Goal: Task Accomplishment & Management: Manage account settings

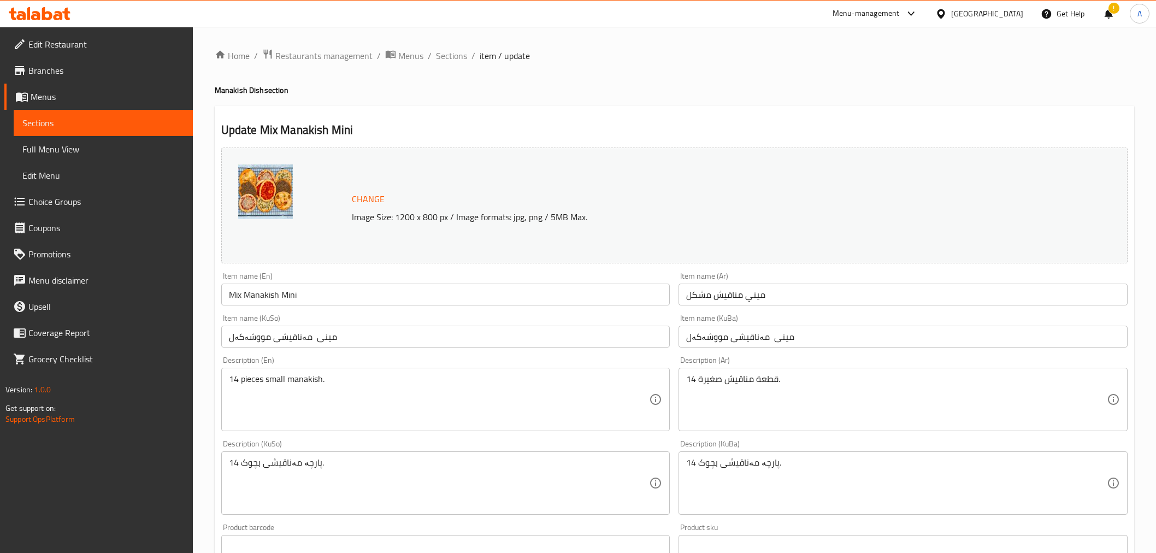
click at [447, 57] on span "Sections" at bounding box center [451, 55] width 31 height 13
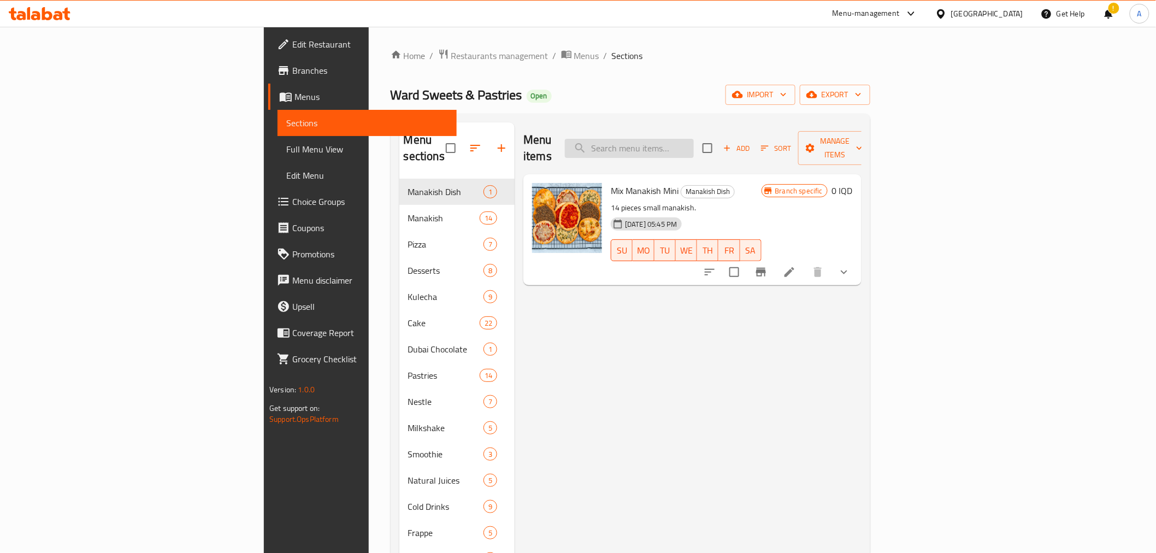
click at [694, 139] on input "search" at bounding box center [629, 148] width 129 height 19
click at [542, 193] on icon "upload picture" at bounding box center [547, 198] width 11 height 10
click at [728, 127] on div "Menu items Add Sort Manage items" at bounding box center [693, 148] width 338 height 52
click at [694, 139] on input "search" at bounding box center [629, 148] width 129 height 19
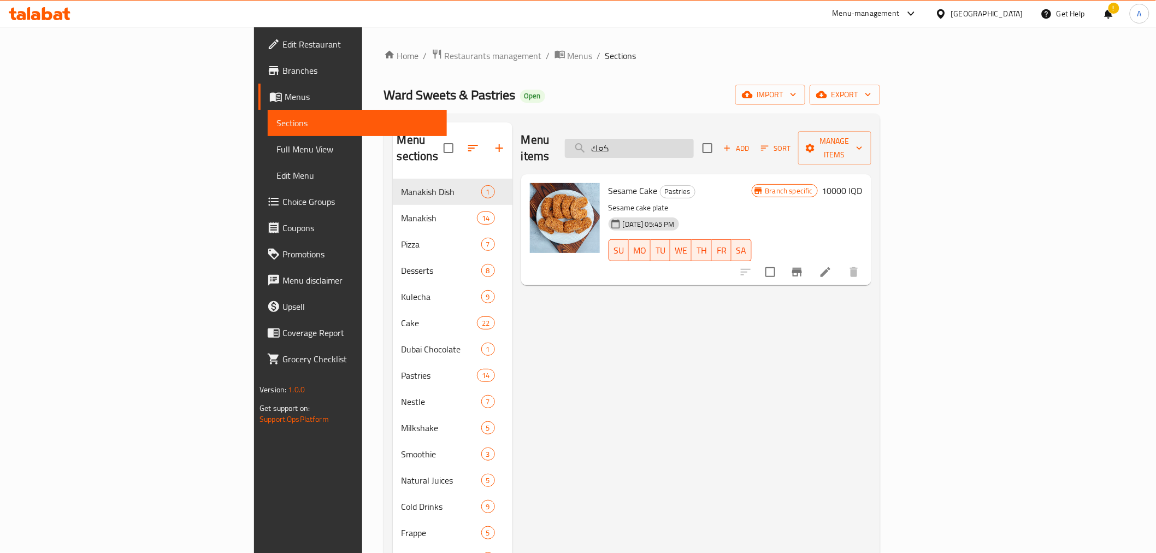
click at [694, 144] on input "كعك" at bounding box center [629, 148] width 129 height 19
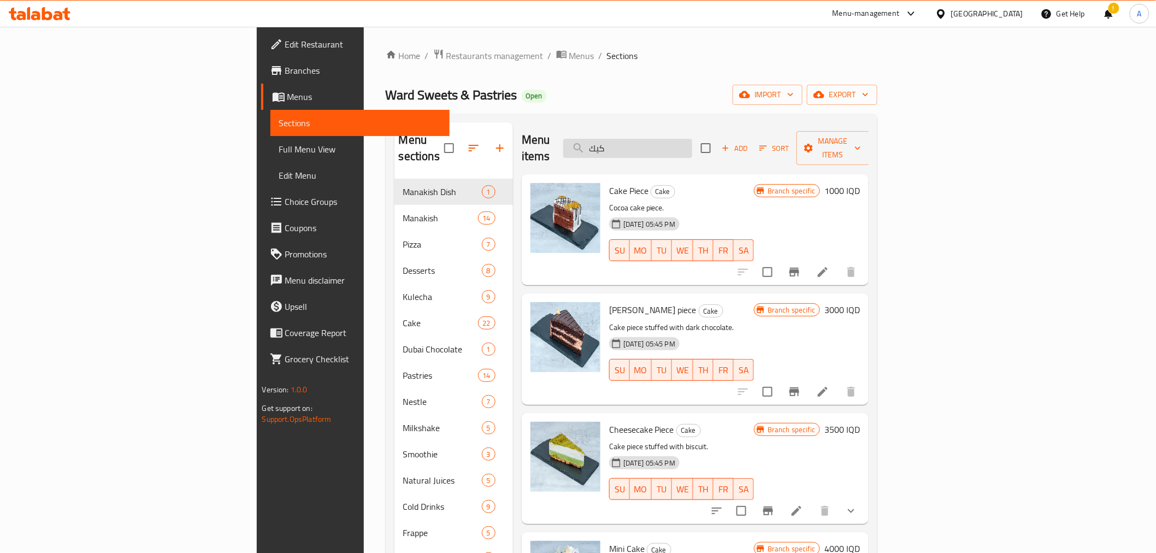
click at [692, 142] on input "كيك" at bounding box center [627, 148] width 129 height 19
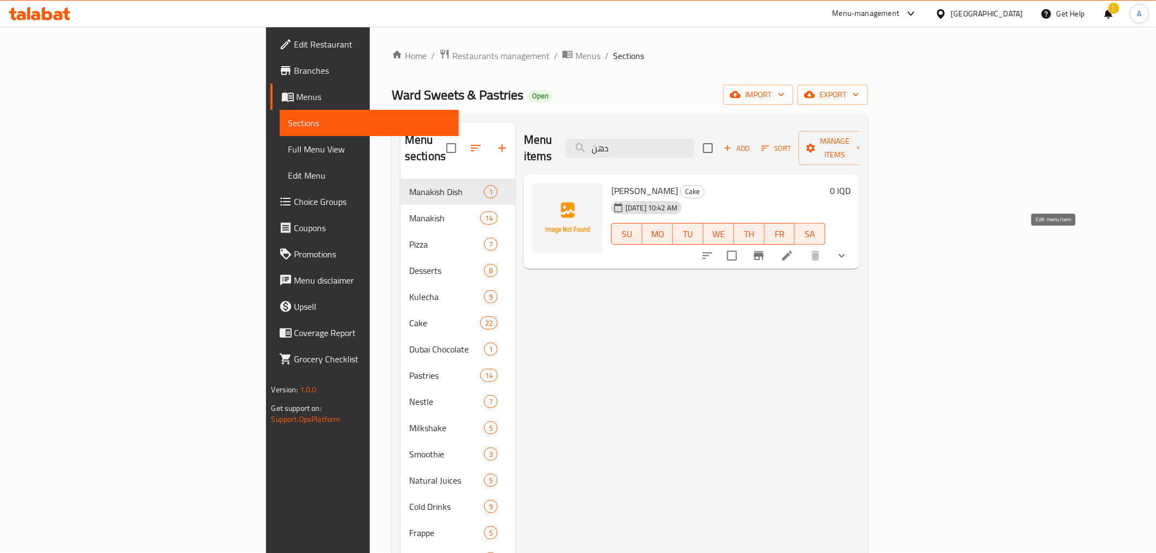
type input "دهن"
click at [794, 249] on icon at bounding box center [787, 255] width 13 height 13
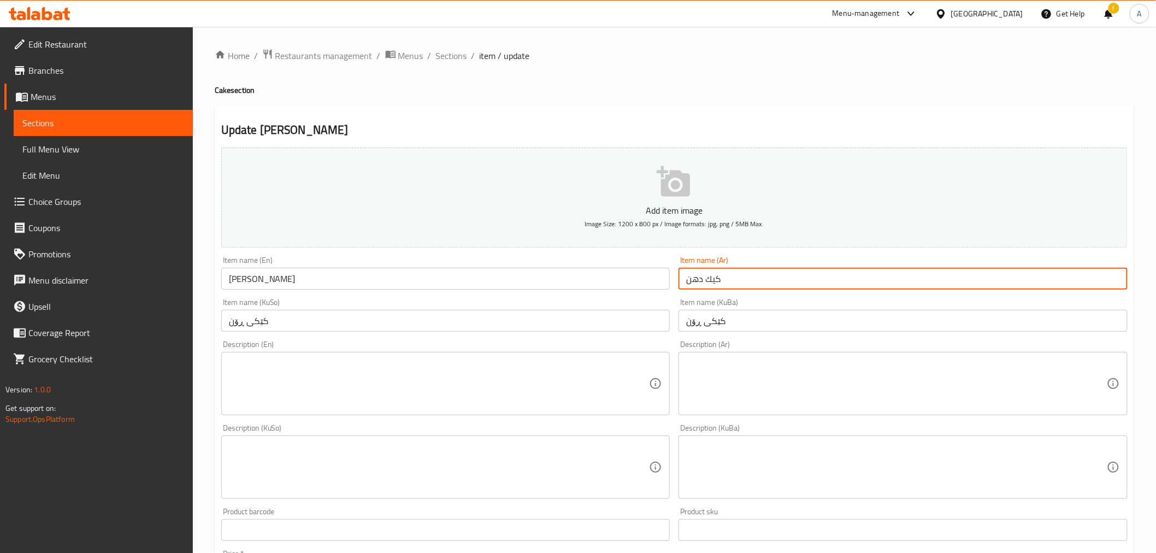
click at [714, 279] on input "كيك دهن" at bounding box center [903, 279] width 449 height 22
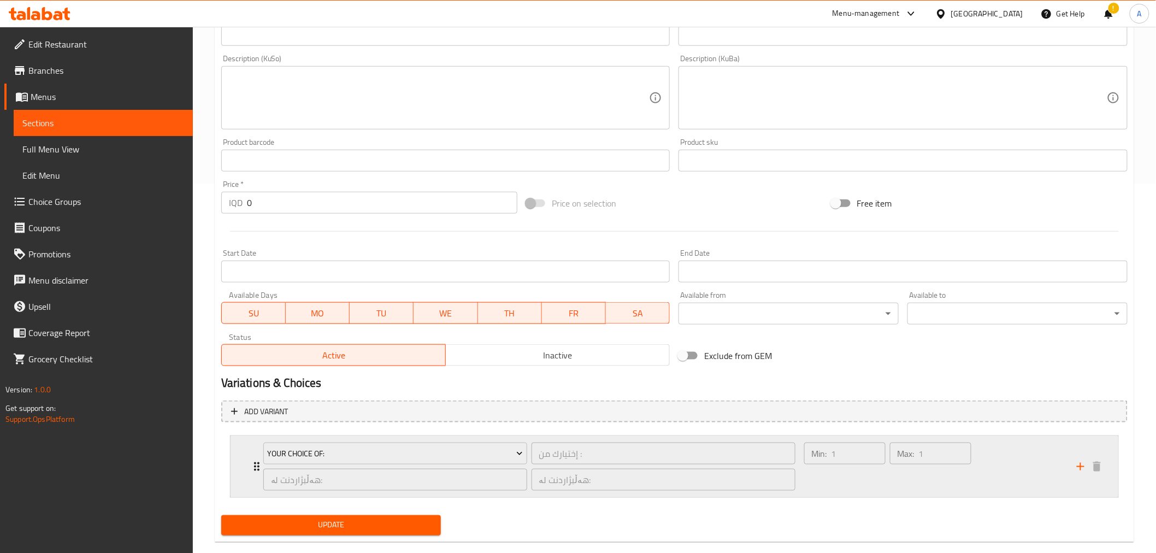
scroll to position [388, 0]
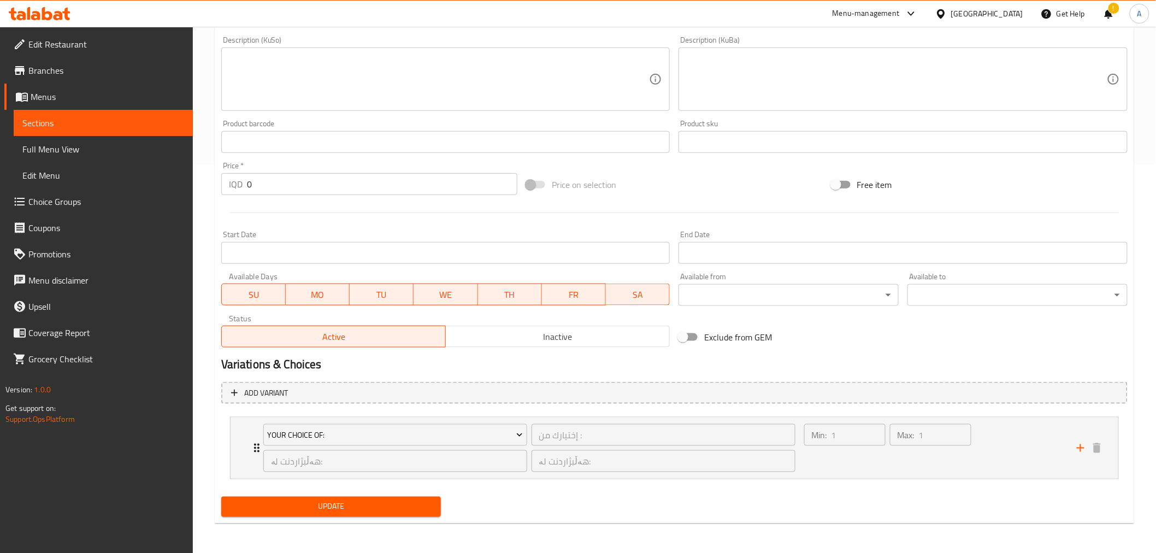
type input "كعك دهن"
click at [370, 502] on span "Update" at bounding box center [331, 507] width 203 height 14
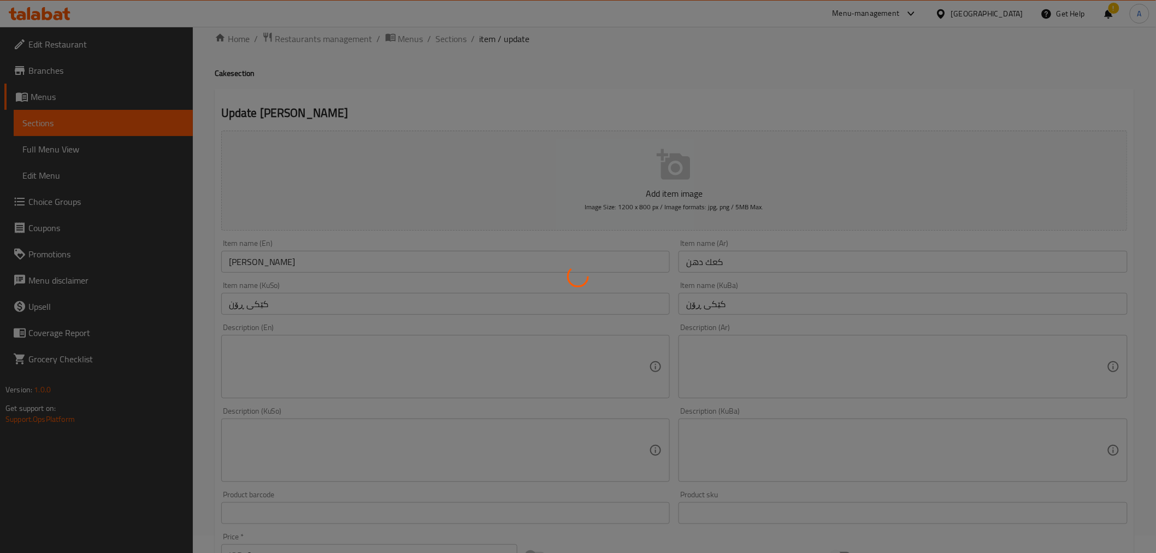
scroll to position [0, 0]
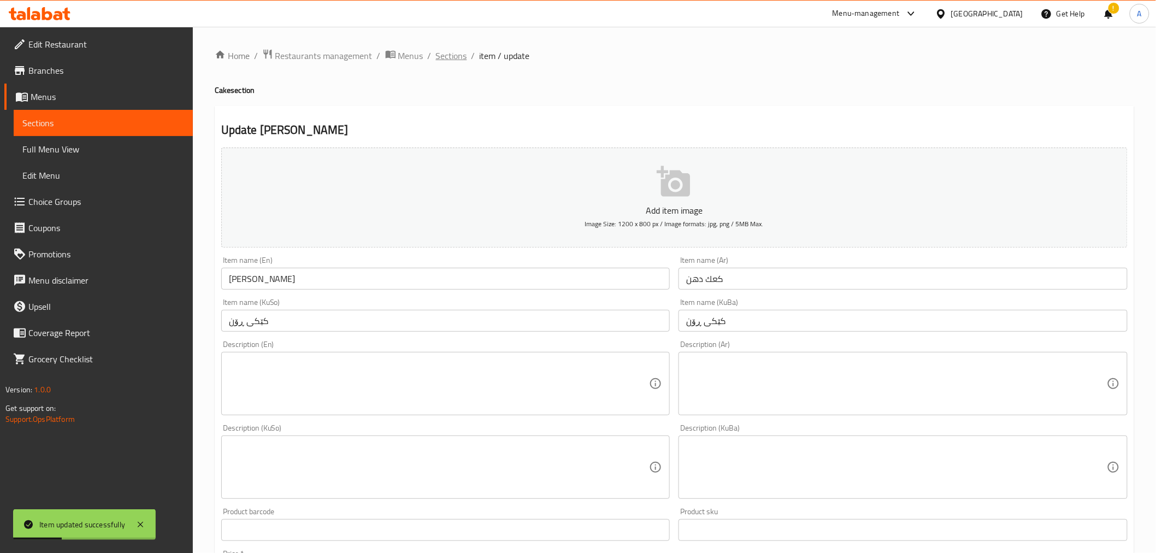
click at [454, 56] on span "Sections" at bounding box center [451, 55] width 31 height 13
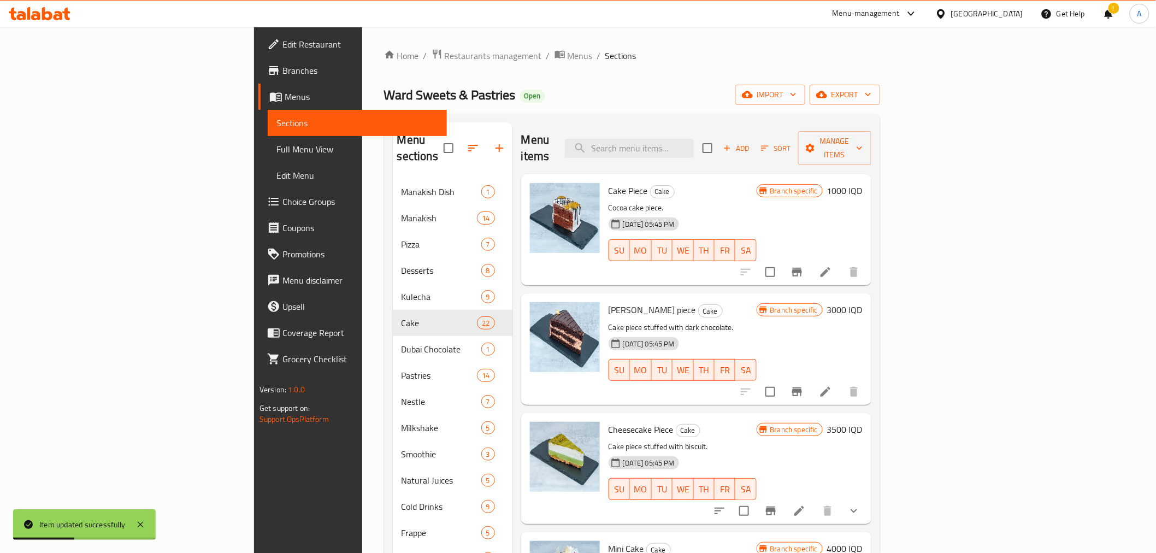
click at [722, 150] on div "Menu items Add Sort Manage items" at bounding box center [696, 148] width 350 height 52
click at [694, 145] on input "search" at bounding box center [629, 148] width 129 height 19
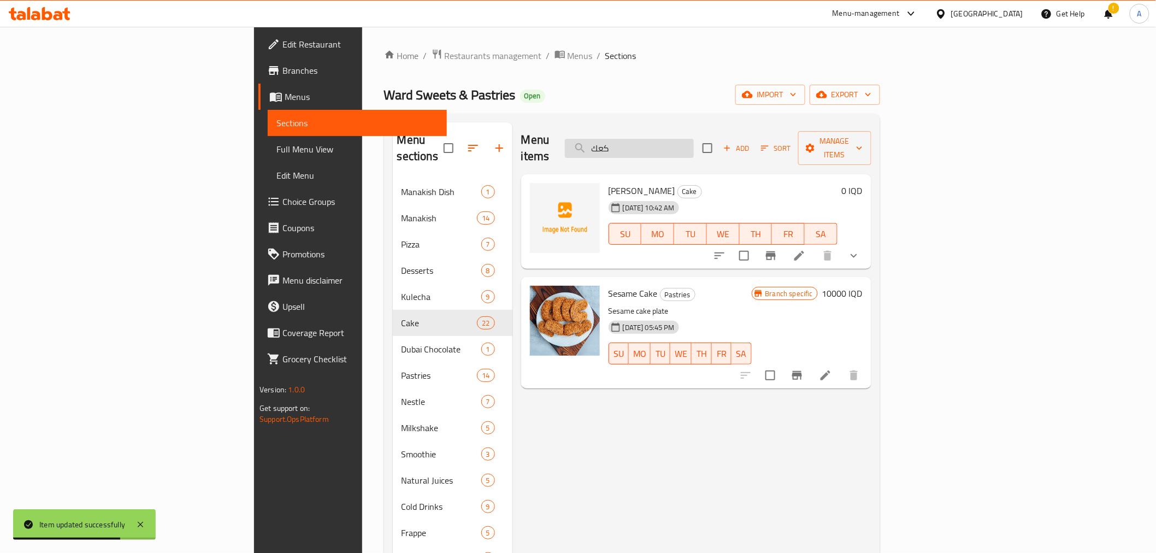
type input "كعك"
drag, startPoint x: 717, startPoint y: 145, endPoint x: 491, endPoint y: 190, distance: 230.6
click at [530, 190] on img at bounding box center [565, 218] width 70 height 70
click at [540, 193] on icon "upload picture" at bounding box center [545, 198] width 11 height 10
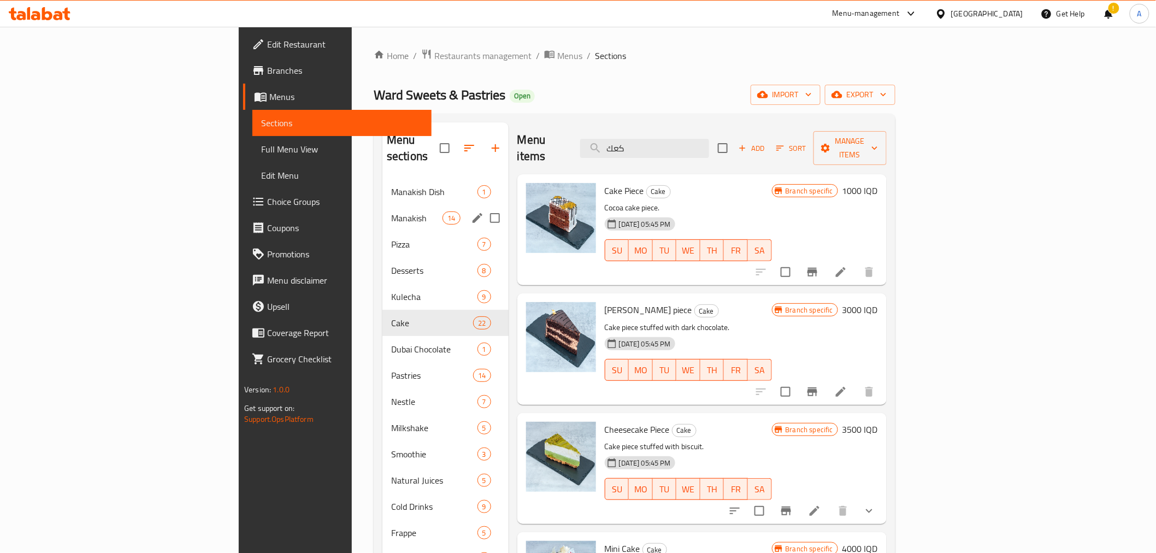
click at [383, 185] on div "Manakish Dish 1" at bounding box center [446, 192] width 126 height 26
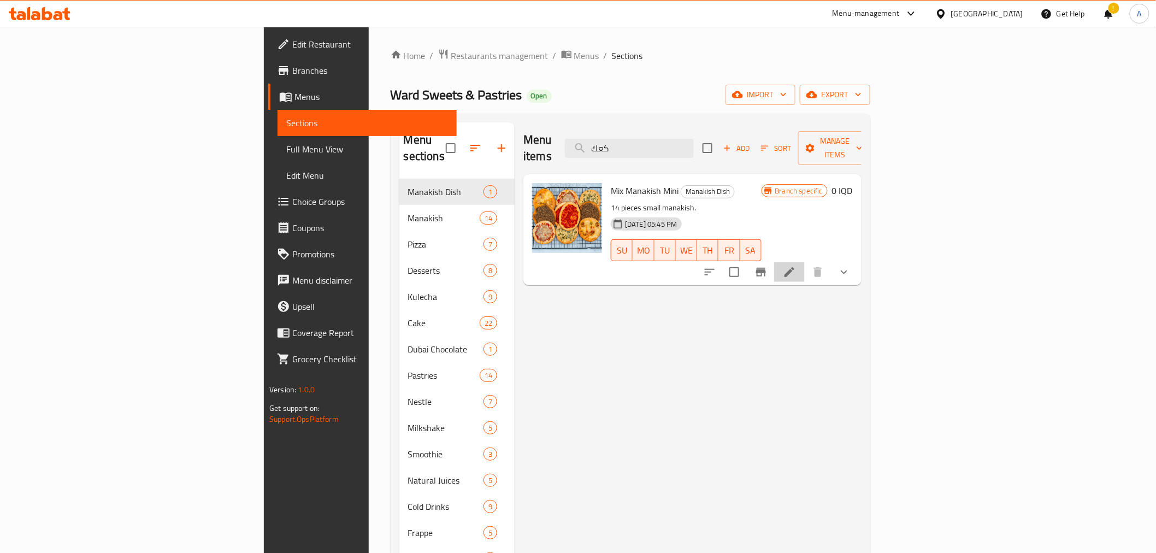
click at [805, 262] on li at bounding box center [789, 272] width 31 height 20
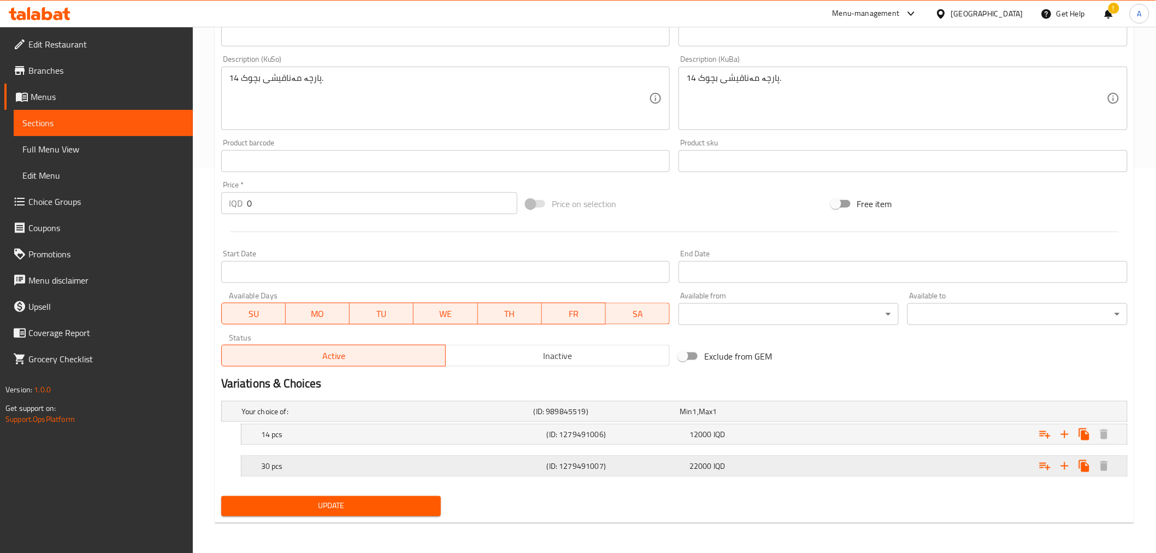
click at [435, 468] on h5 "30 pcs" at bounding box center [401, 466] width 281 height 11
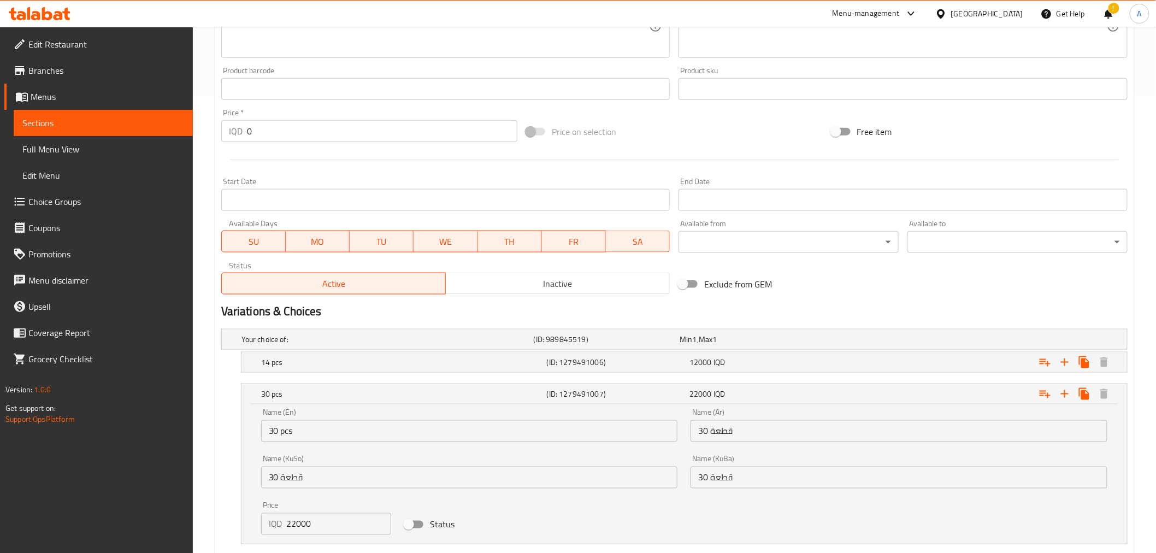
scroll to position [525, 0]
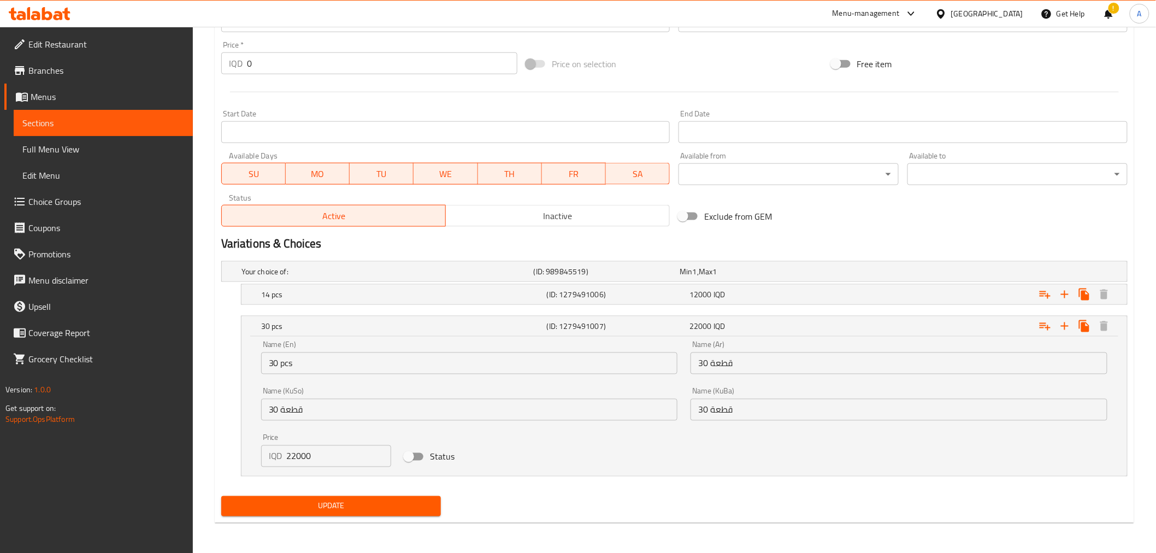
click at [422, 454] on input "Status" at bounding box center [409, 456] width 62 height 21
checkbox input "true"
click at [397, 501] on span "Update" at bounding box center [331, 506] width 203 height 14
